Goal: Transaction & Acquisition: Download file/media

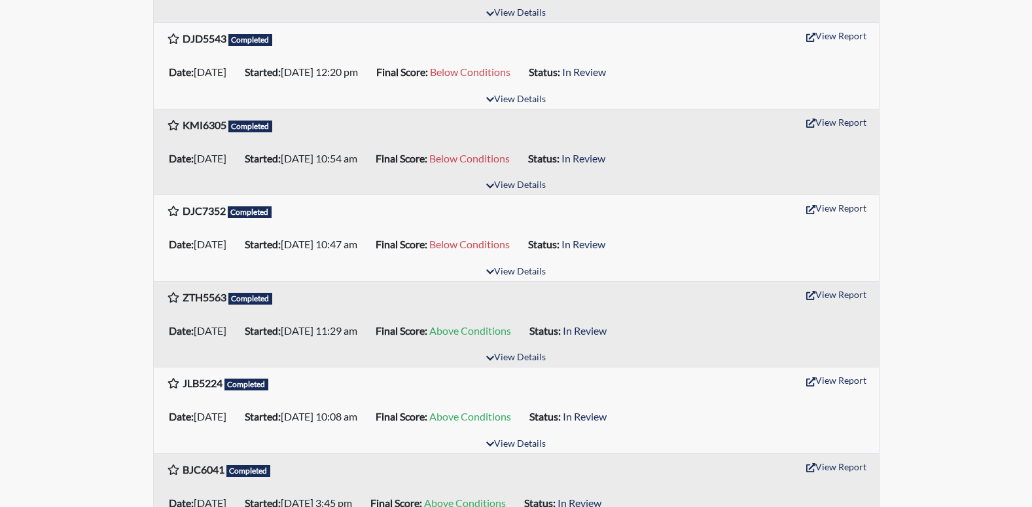
scroll to position [327, 0]
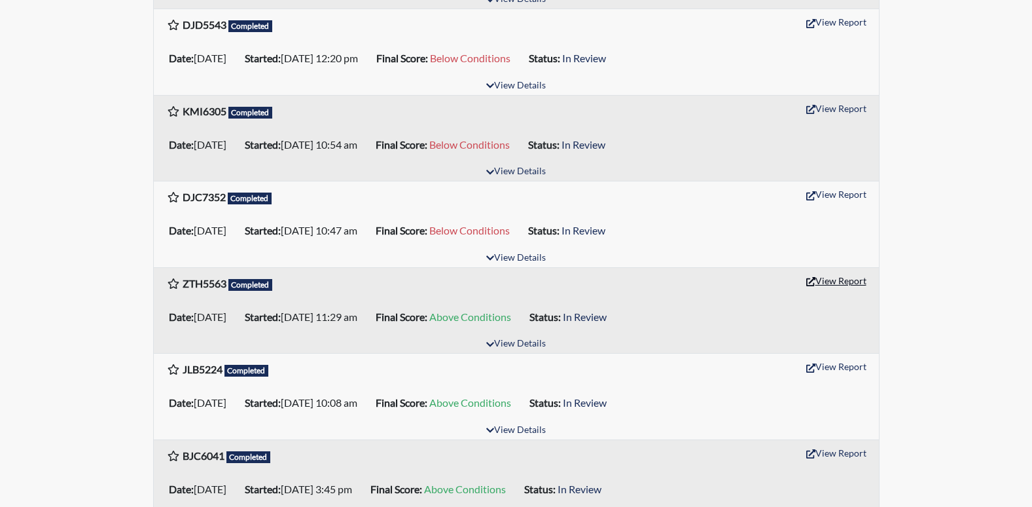
click at [842, 279] on button "View Report" at bounding box center [837, 280] width 72 height 20
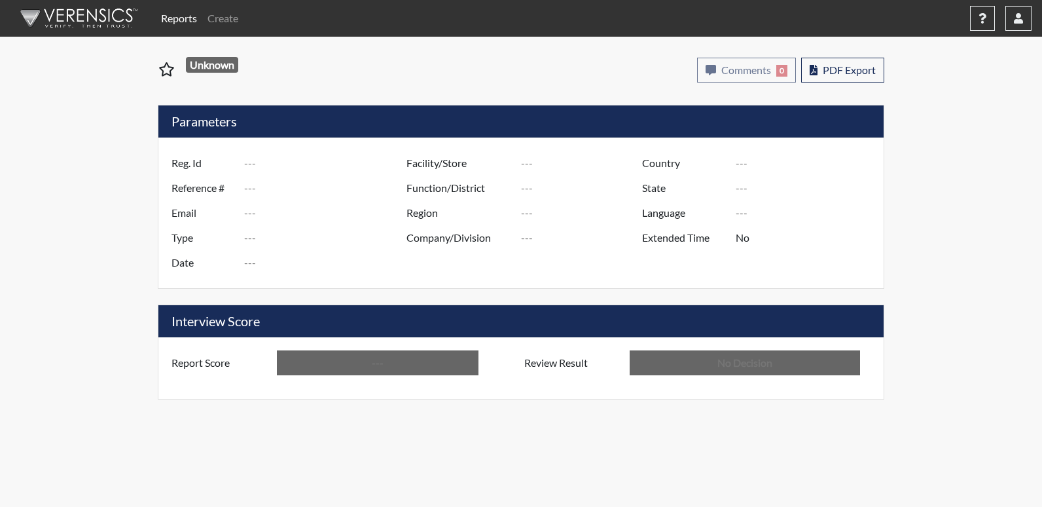
type input "ZTH5563"
type input "48864"
type input "---"
type input "Corrections Pre-Employment"
type input "[DATE]"
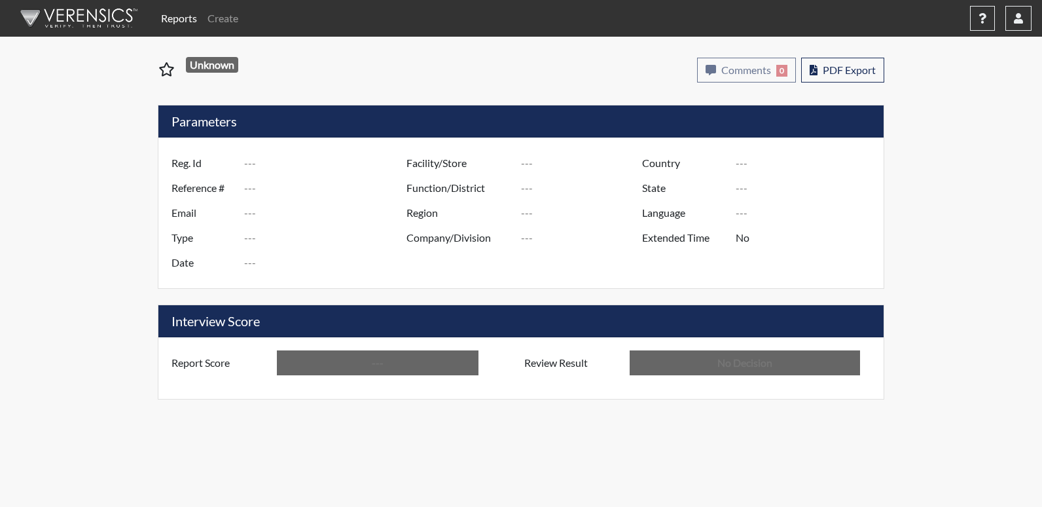
type input "Emanuel PDC"
type input "[GEOGRAPHIC_DATA]"
type input "[US_STATE]"
type input "English"
type input "Above Conditions"
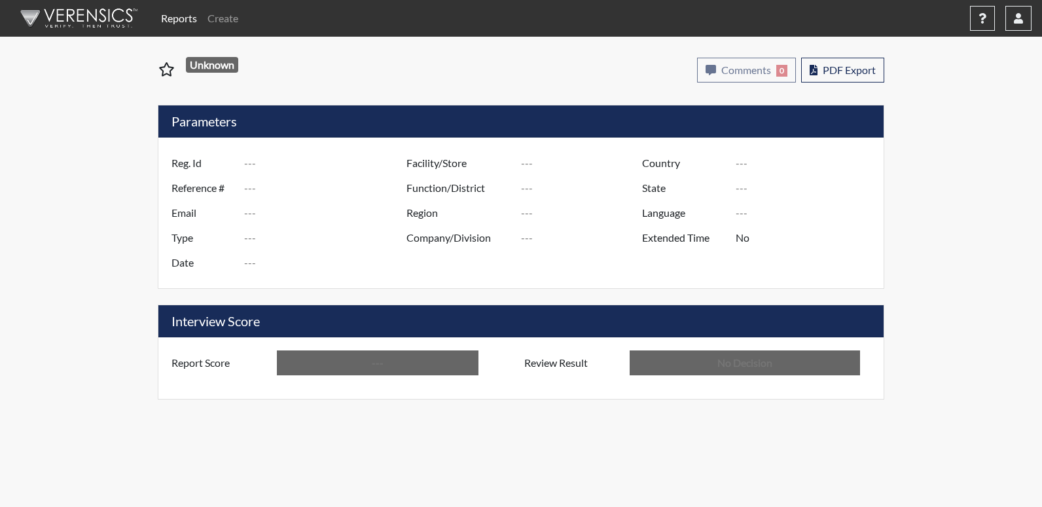
type input "In Review"
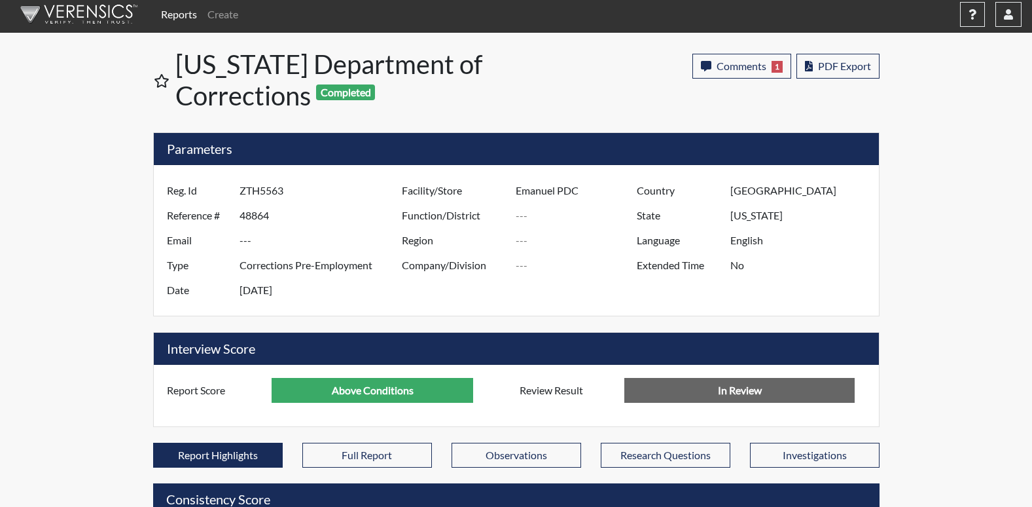
scroll to position [131, 0]
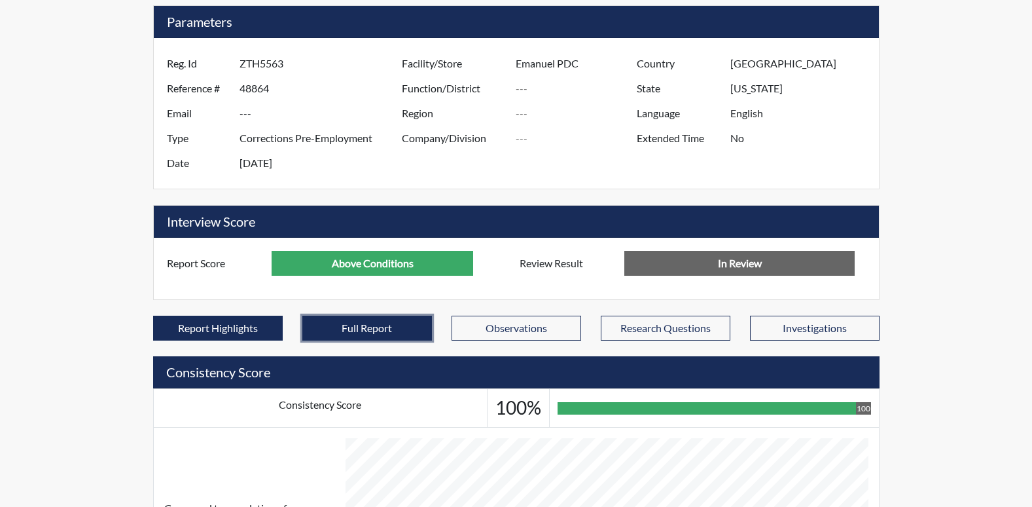
click at [393, 327] on button "Full Report" at bounding box center [367, 328] width 130 height 25
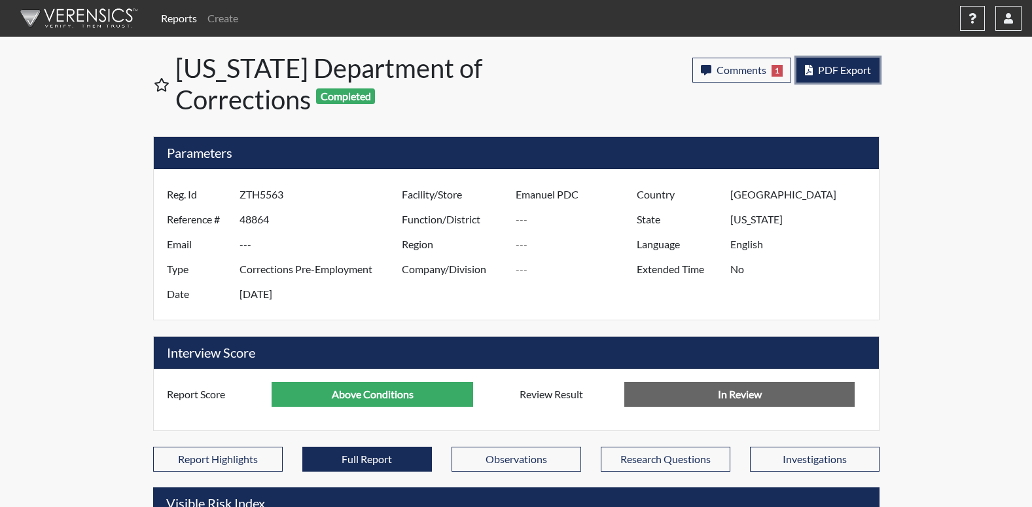
click at [841, 70] on span "PDF Export" at bounding box center [844, 69] width 53 height 12
